Goal: Task Accomplishment & Management: Use online tool/utility

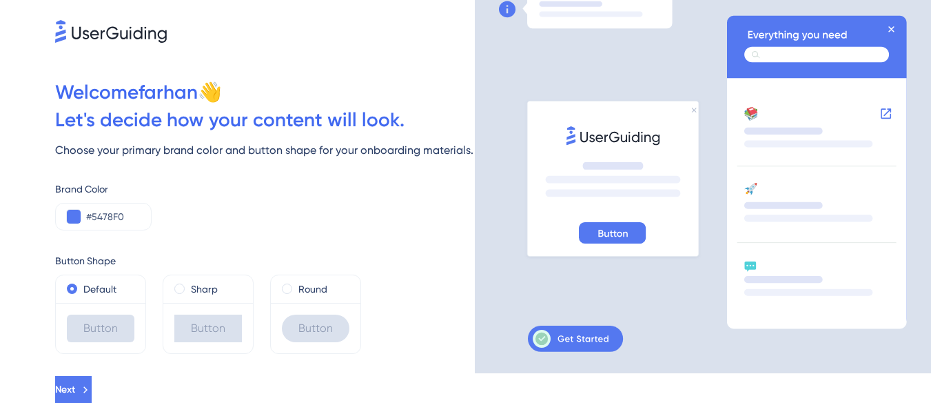
scroll to position [30, 0]
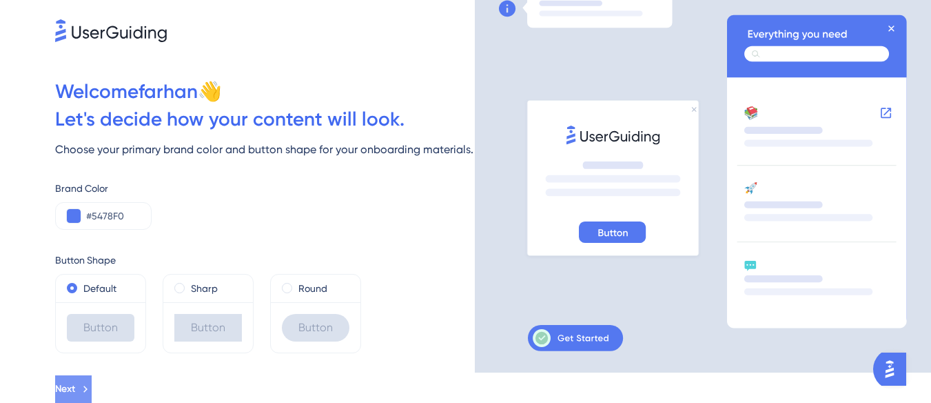
click at [75, 389] on span "Next" at bounding box center [65, 388] width 20 height 17
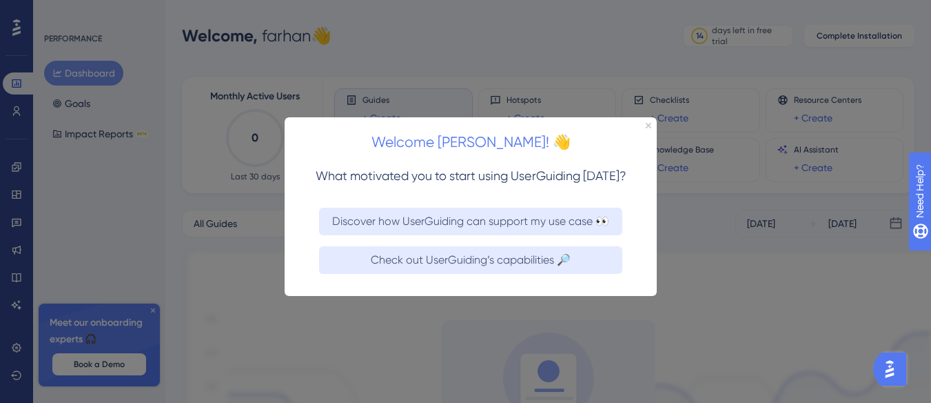
click at [651, 121] on div "Welcome [PERSON_NAME]! 👋" at bounding box center [471, 137] width 372 height 43
click at [644, 123] on div "Welcome [PERSON_NAME]! 👋" at bounding box center [471, 137] width 372 height 43
click at [651, 123] on icon "Close Preview" at bounding box center [649, 125] width 6 height 6
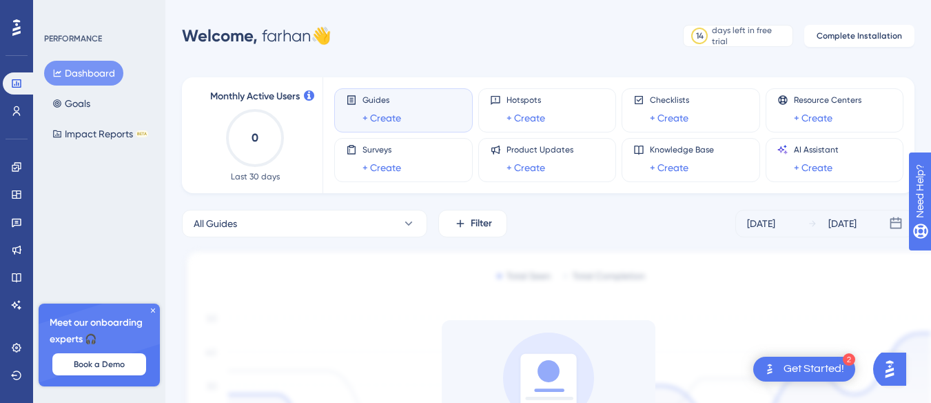
click at [611, 237] on div "All Guides Filter [DATE] [DATE] Install UserGuiding to see performance data. On…" at bounding box center [548, 374] width 733 height 329
click at [89, 63] on button "Dashboard" at bounding box center [83, 73] width 79 height 25
click at [819, 43] on button "Complete Installation" at bounding box center [859, 36] width 110 height 22
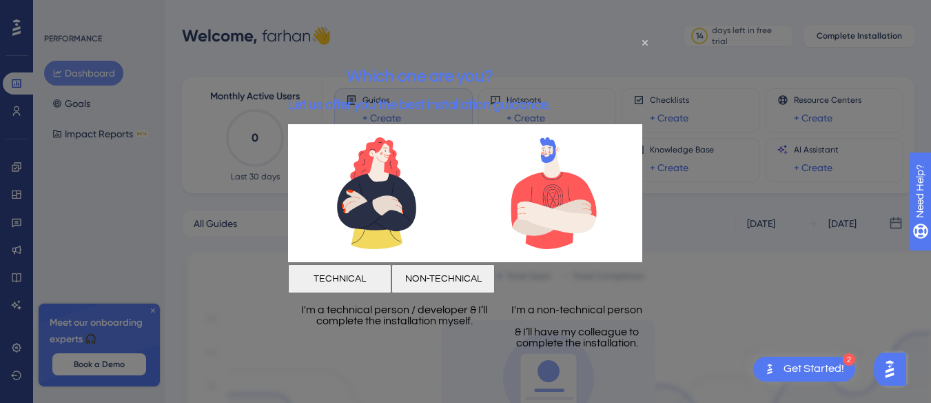
click at [391, 271] on button "TECHNICAL" at bounding box center [339, 278] width 103 height 29
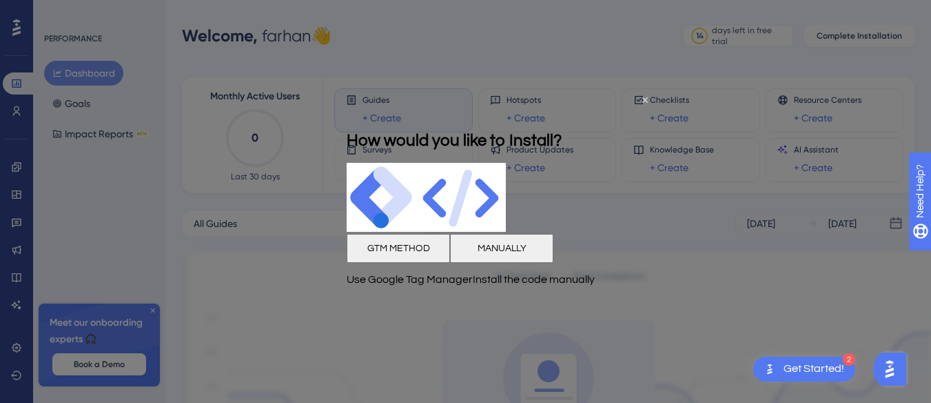
click at [374, 261] on button "GTM METHOD" at bounding box center [398, 247] width 103 height 29
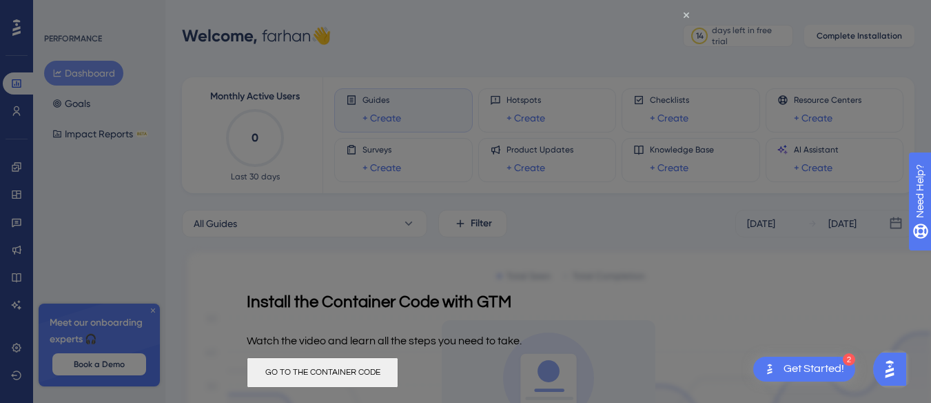
click at [398, 375] on button "GO TO THE CONTAINER CODE" at bounding box center [323, 372] width 152 height 30
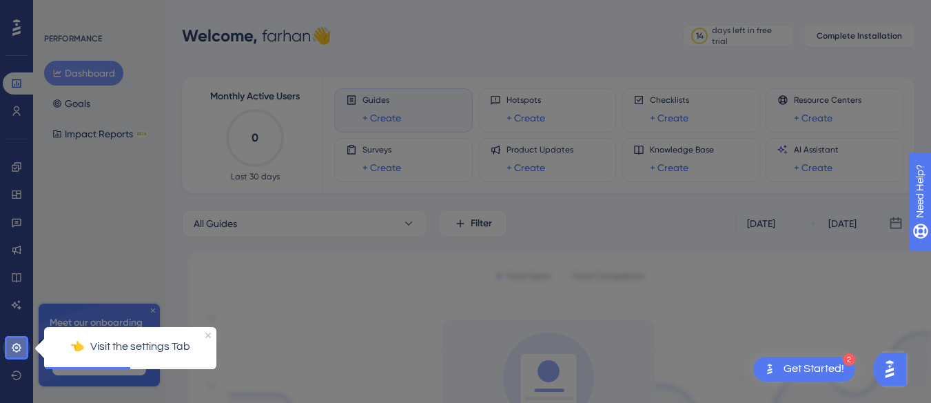
click at [21, 347] on icon at bounding box center [16, 347] width 11 height 11
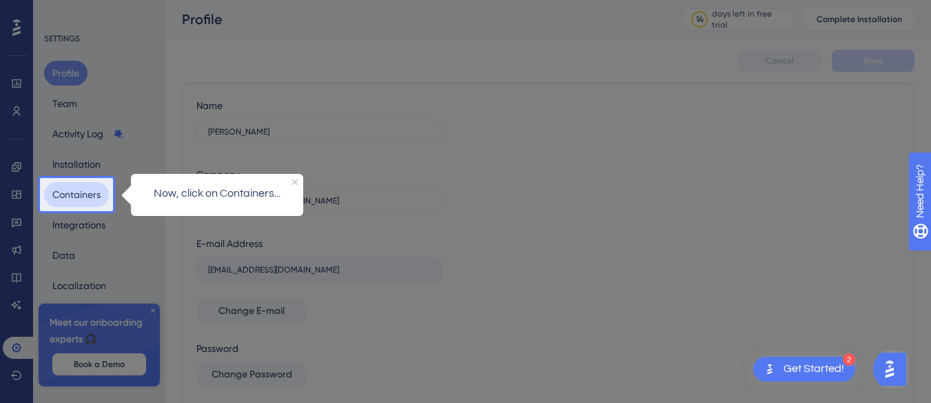
click at [65, 200] on button "Containers" at bounding box center [76, 194] width 65 height 25
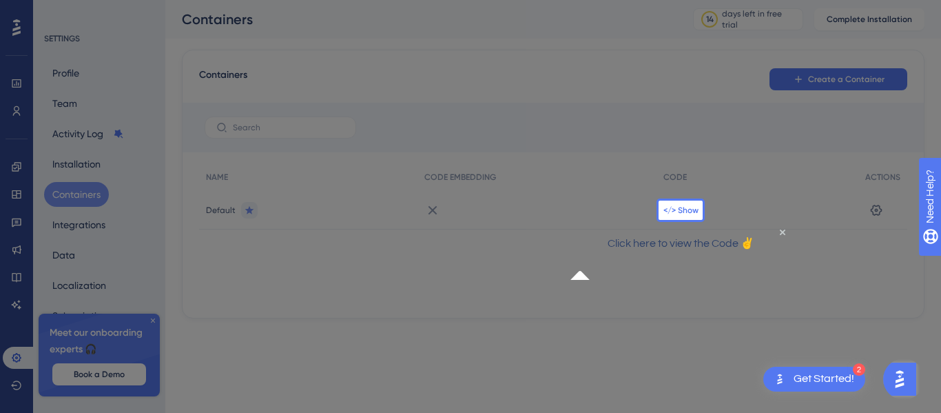
click at [690, 206] on span "</> Show" at bounding box center [681, 210] width 35 height 11
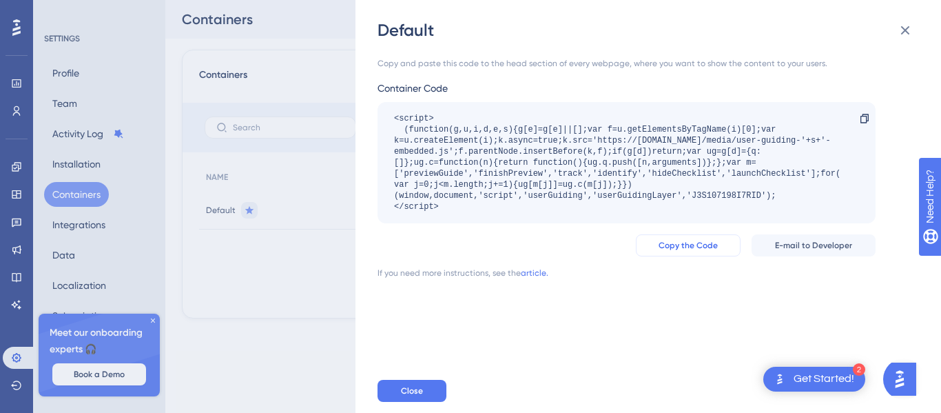
click at [686, 241] on span "Copy the Code" at bounding box center [688, 245] width 59 height 11
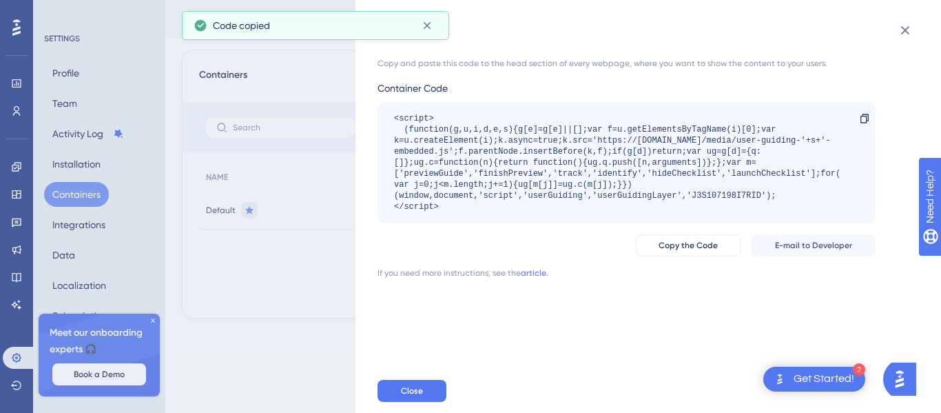
click at [313, 290] on div "Default Copy and paste this code to the head section of every webpage, where yo…" at bounding box center [470, 206] width 941 height 413
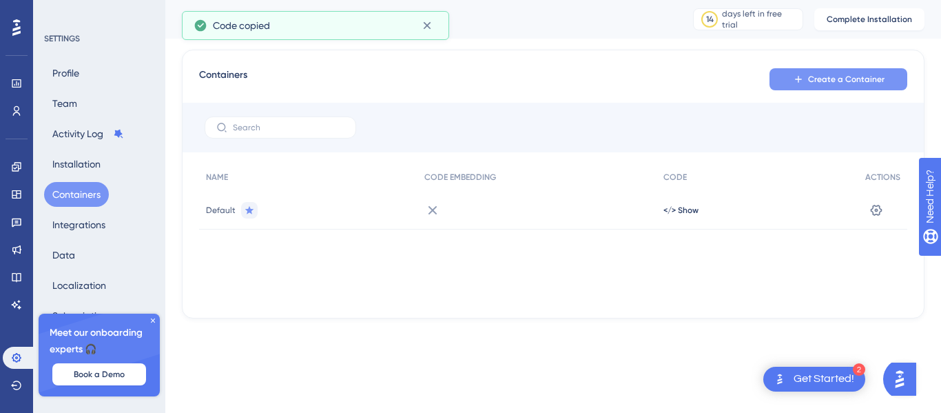
click at [817, 79] on span "Create a Container" at bounding box center [846, 79] width 77 height 11
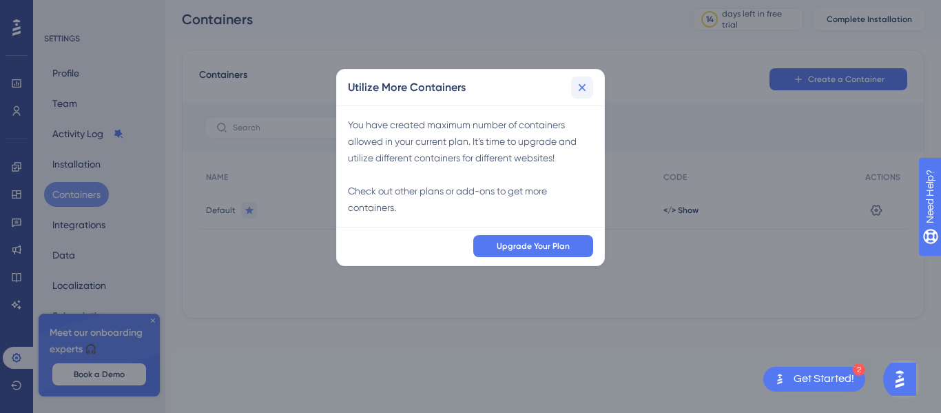
click at [589, 88] on icon at bounding box center [583, 88] width 14 height 14
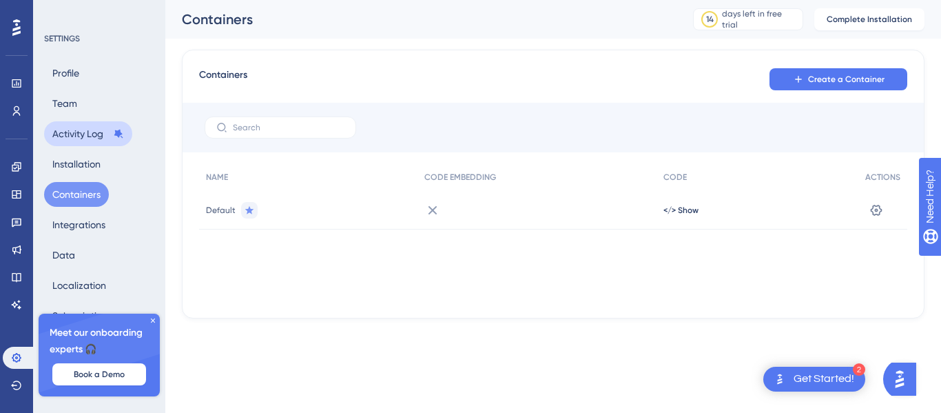
click at [68, 138] on button "Activity Log" at bounding box center [88, 133] width 88 height 25
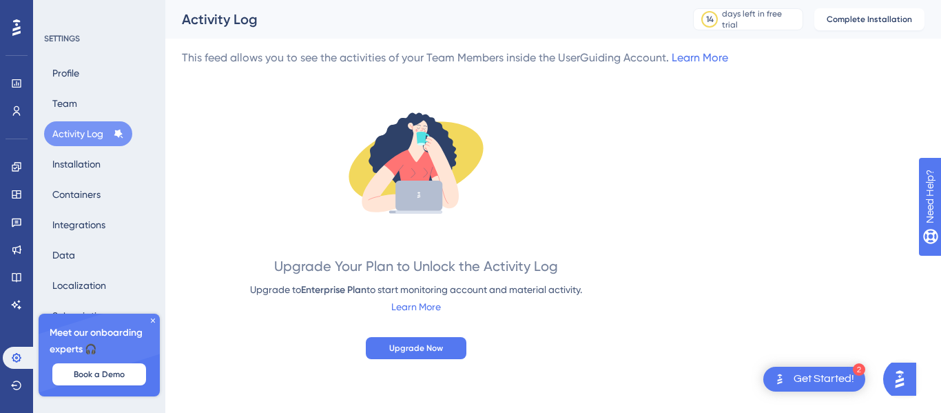
click at [70, 87] on div "Profile Team Activity Log Installation Containers Integrations Data Localizatio…" at bounding box center [100, 225] width 112 height 328
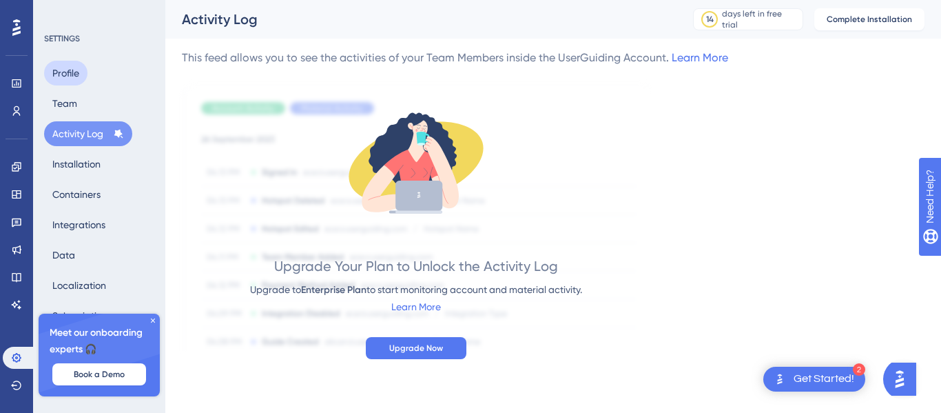
click at [62, 73] on button "Profile" at bounding box center [65, 73] width 43 height 25
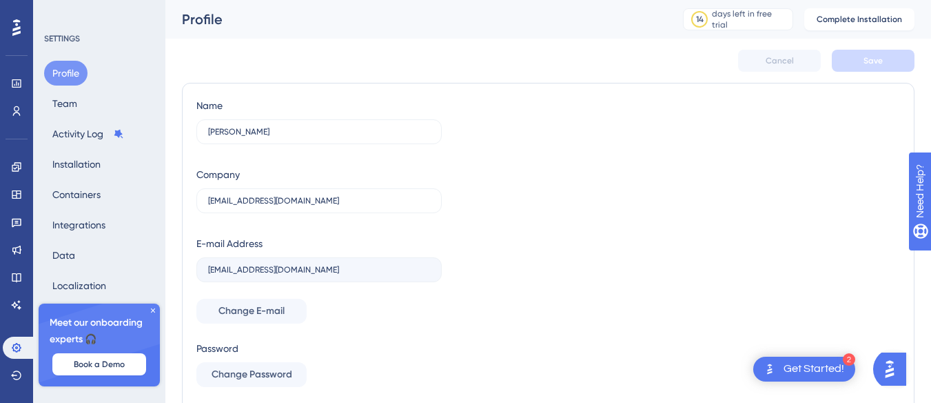
click at [17, 24] on icon at bounding box center [16, 27] width 8 height 17
click at [17, 81] on icon at bounding box center [16, 83] width 11 height 11
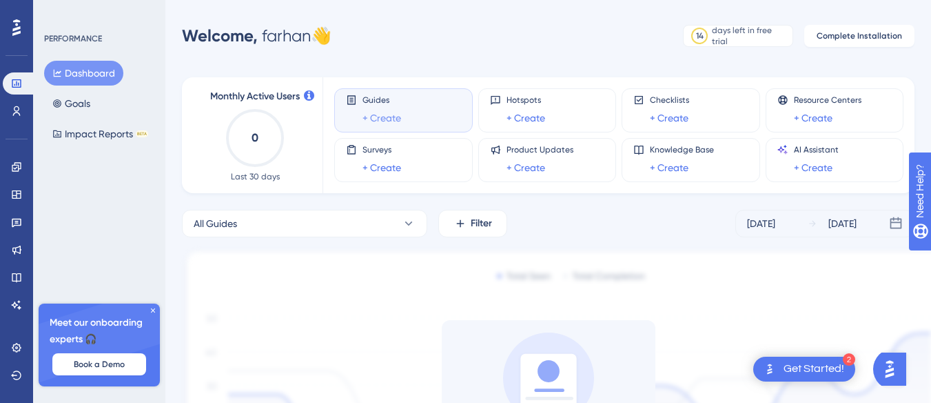
click at [389, 116] on link "+ Create" at bounding box center [382, 118] width 39 height 17
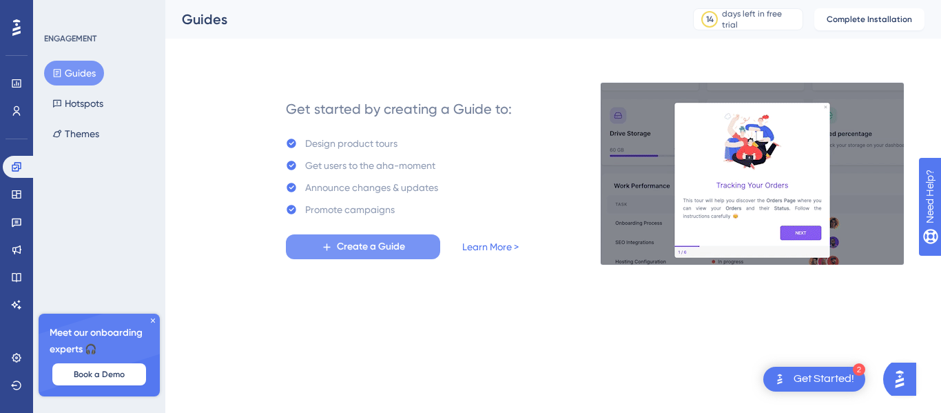
click at [355, 243] on span "Create a Guide" at bounding box center [371, 246] width 68 height 17
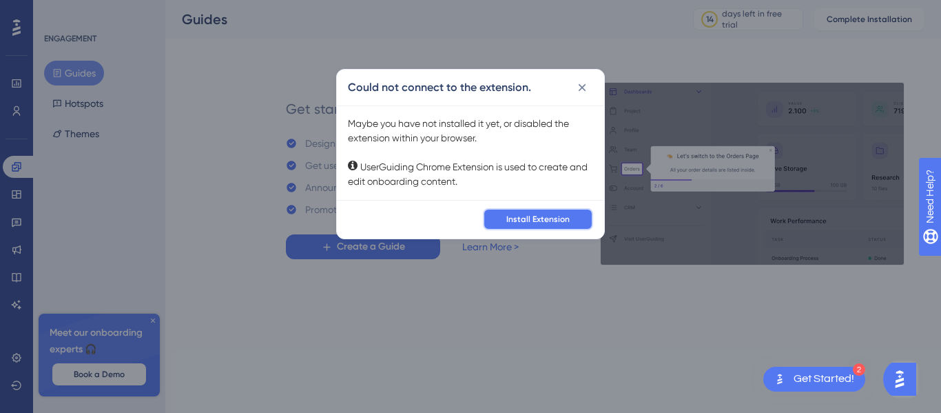
click at [525, 221] on span "Install Extension" at bounding box center [538, 219] width 63 height 11
